Goal: Find specific page/section: Find specific page/section

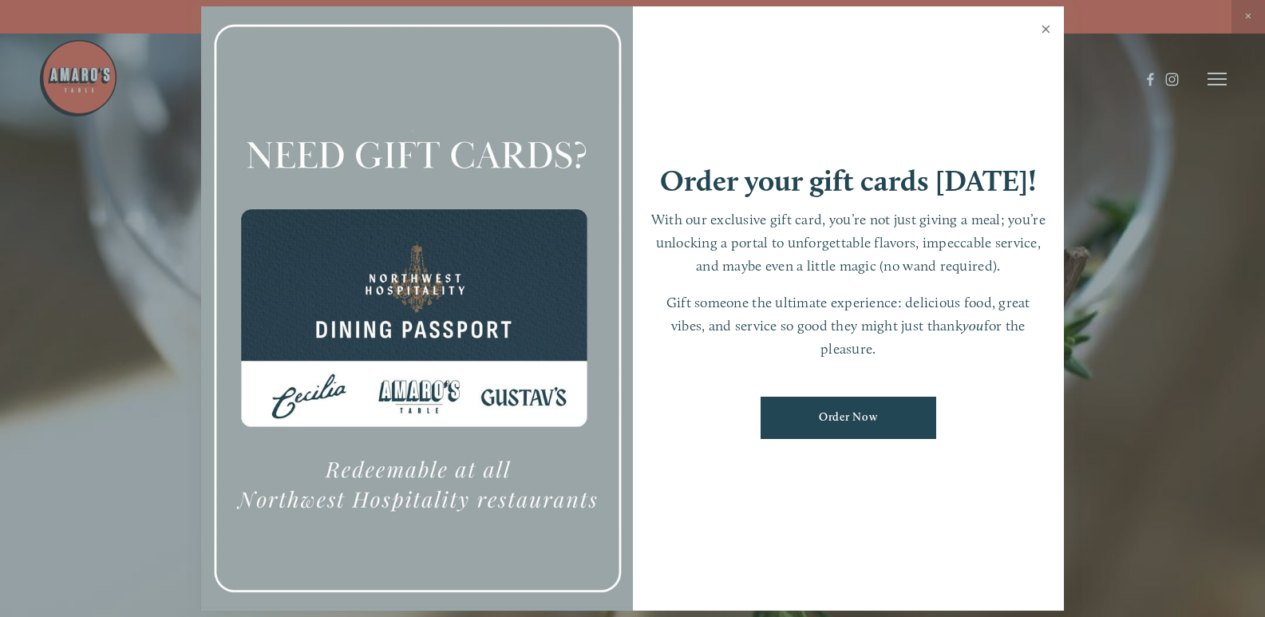
click at [1045, 26] on link "Close" at bounding box center [1046, 31] width 31 height 45
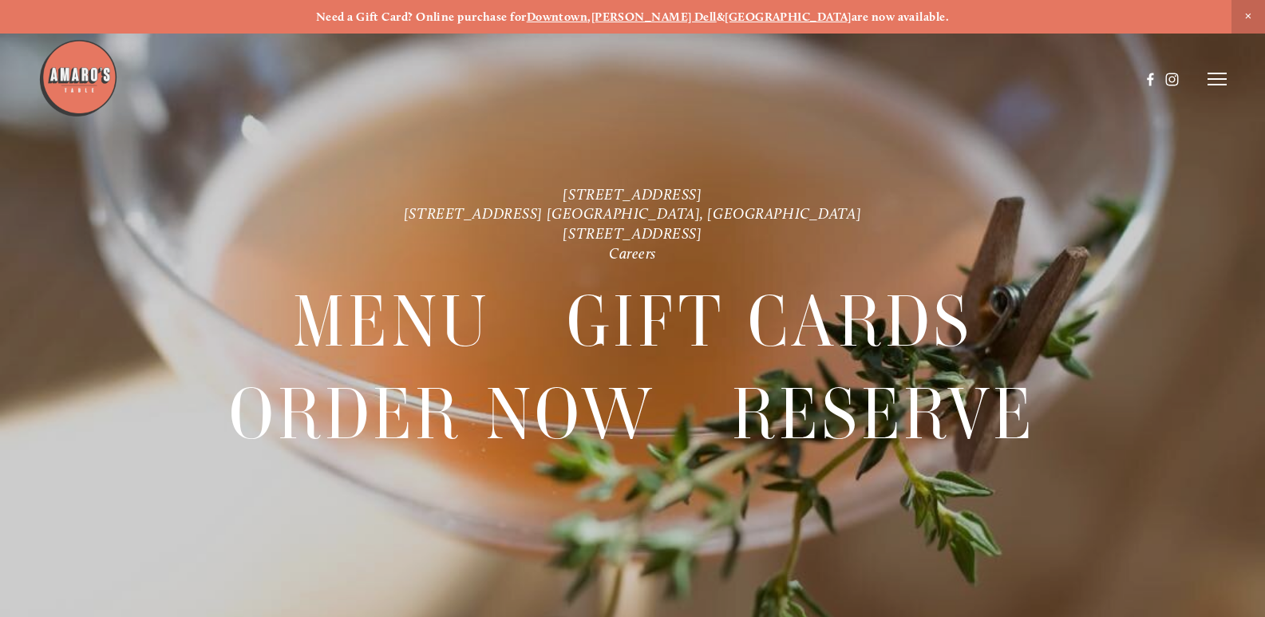
click at [1245, 14] on span "Close Announcement" at bounding box center [1249, 17] width 34 height 34
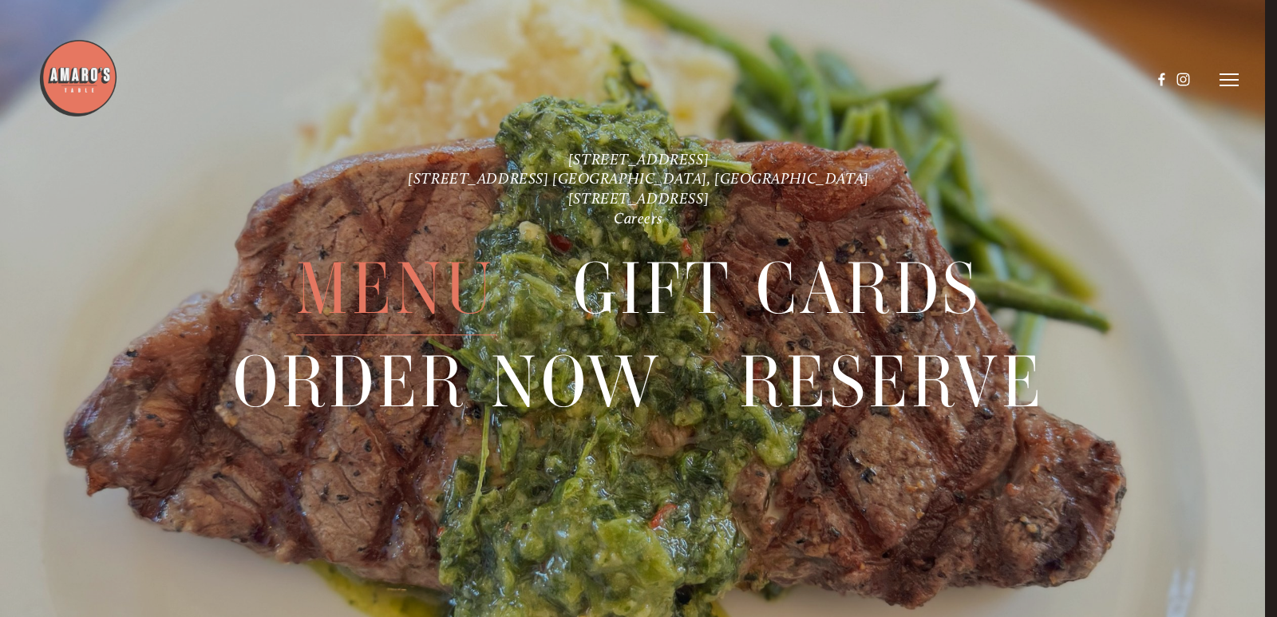
click at [406, 278] on span "Menu" at bounding box center [396, 289] width 200 height 93
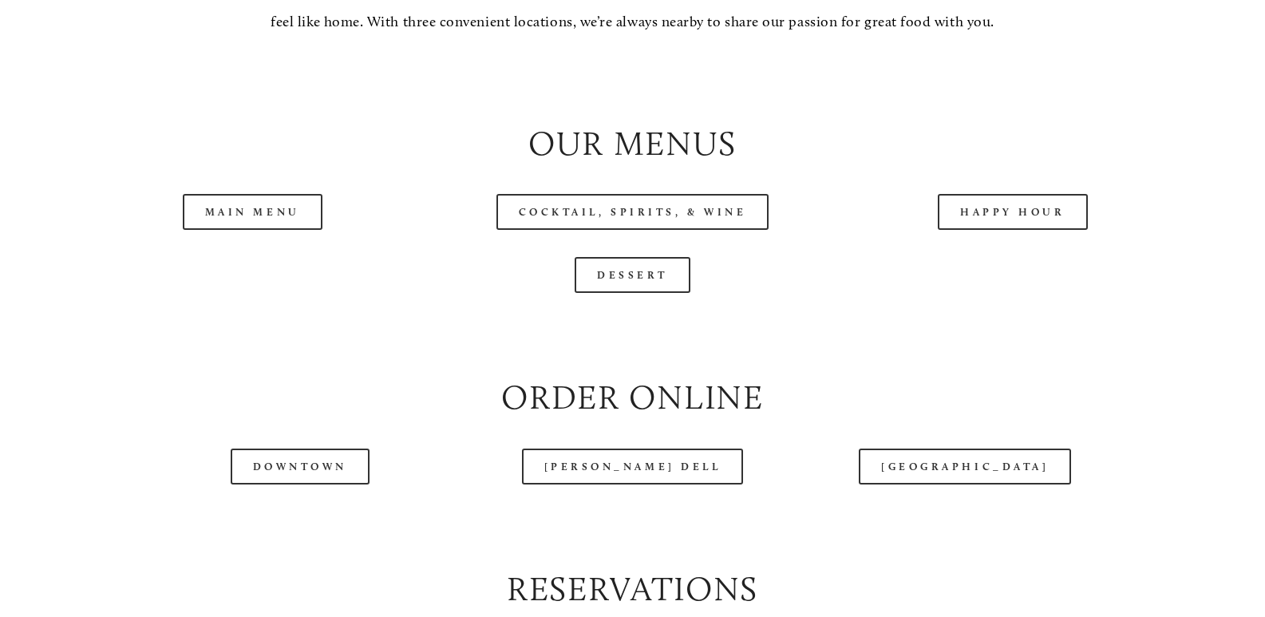
scroll to position [1595, 0]
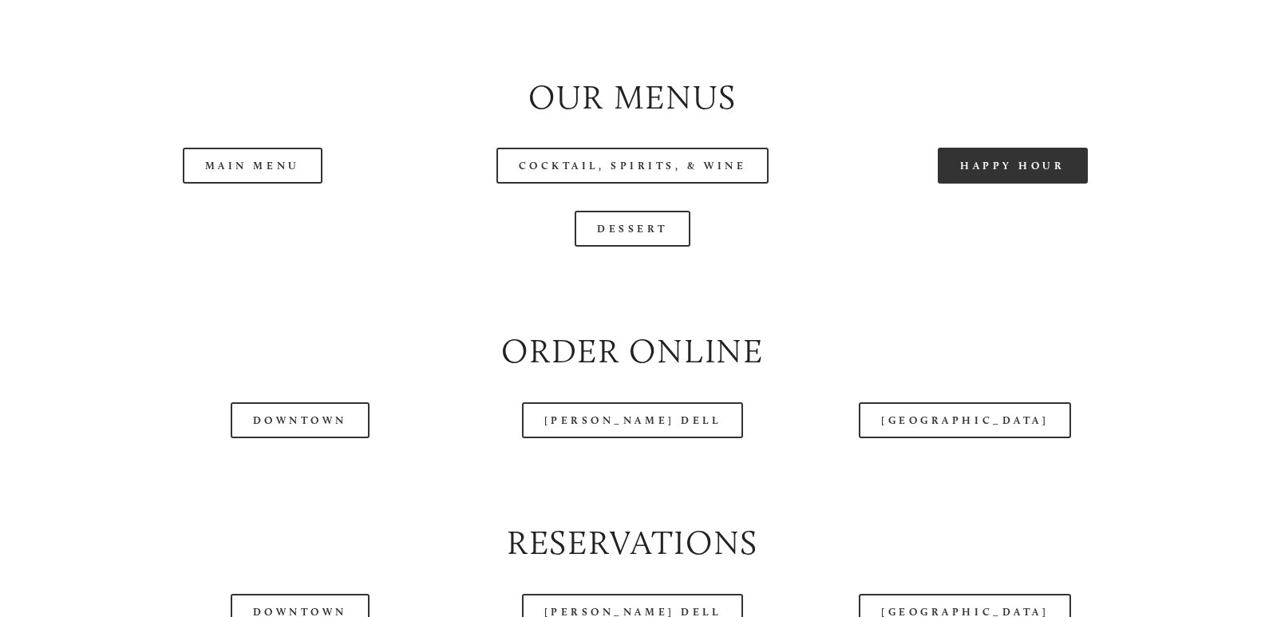
click at [999, 184] on link "Happy Hour" at bounding box center [1013, 166] width 150 height 36
